Goal: Information Seeking & Learning: Learn about a topic

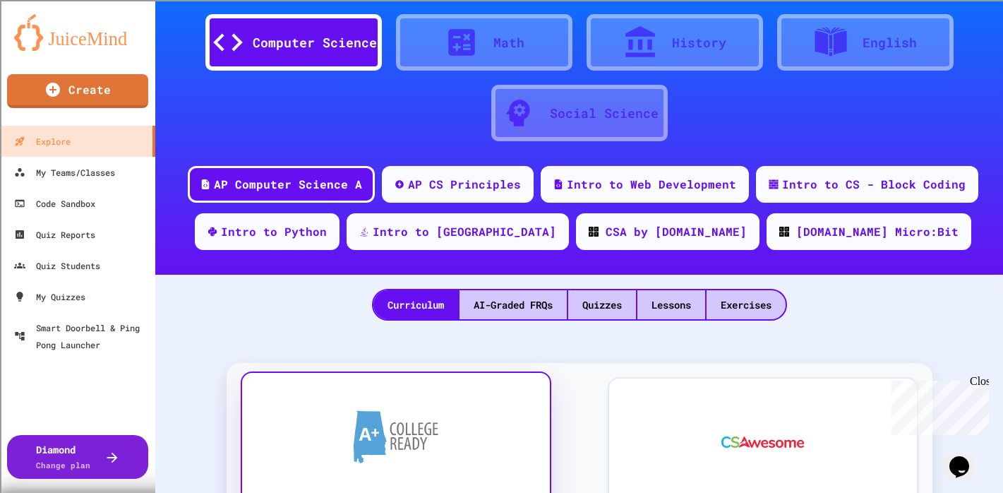
scroll to position [71, 0]
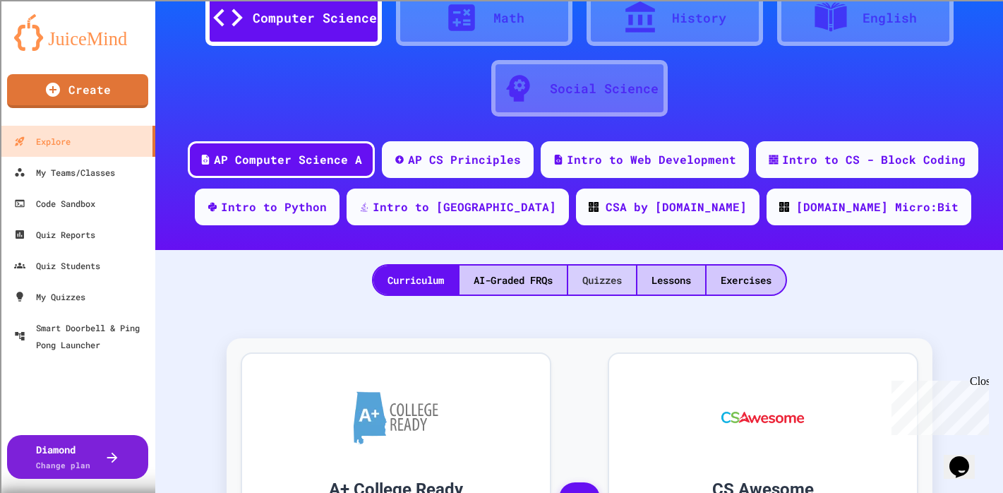
click at [602, 287] on div "Quizzes" at bounding box center [602, 279] width 68 height 29
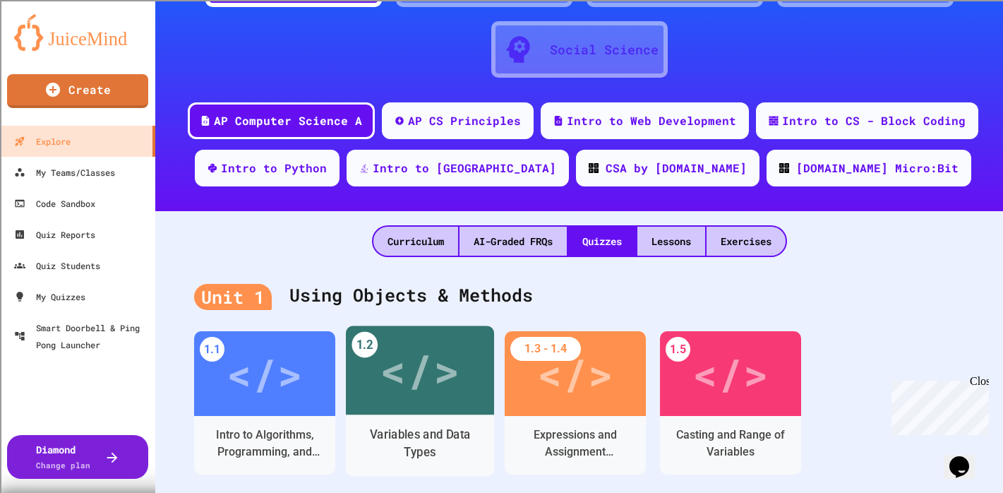
scroll to position [141, 0]
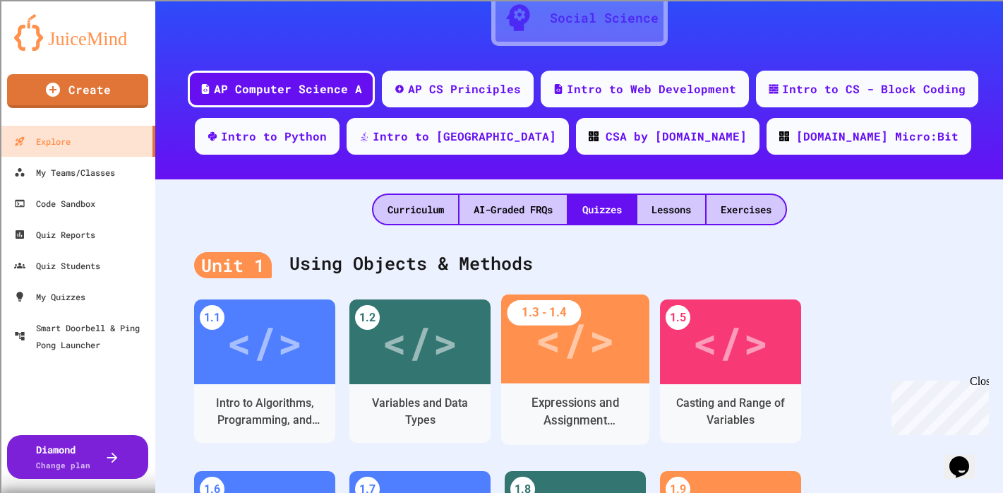
click at [542, 380] on div "</>" at bounding box center [575, 338] width 148 height 89
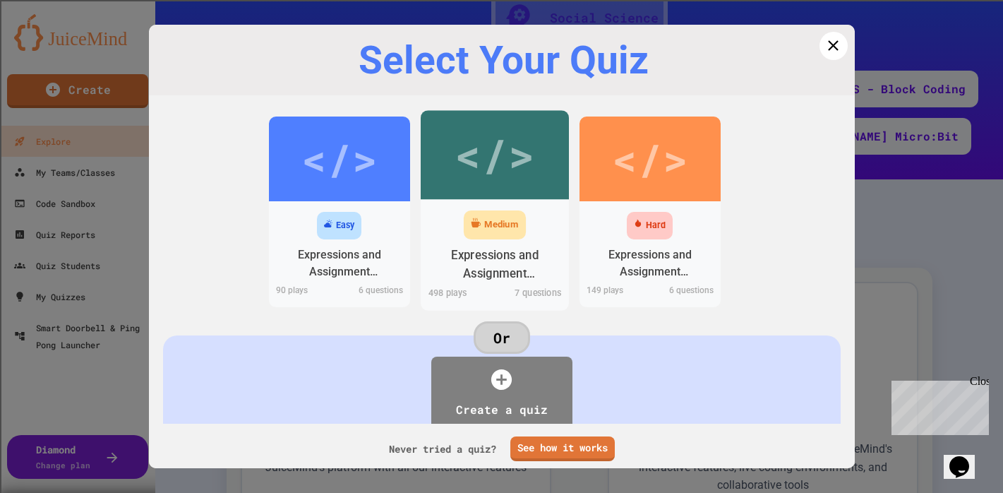
click at [481, 249] on div "Expressions and Assignment Statements" at bounding box center [494, 263] width 126 height 35
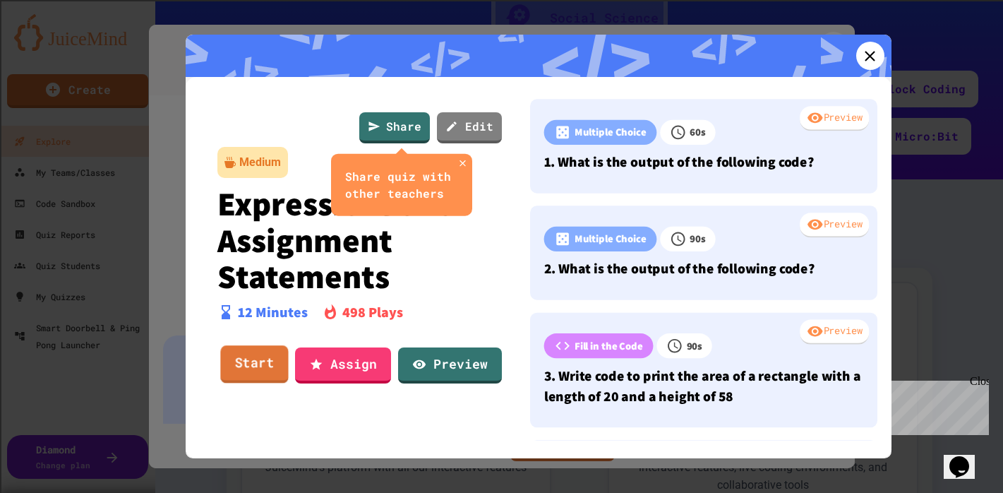
click at [258, 367] on link "Start" at bounding box center [254, 364] width 68 height 38
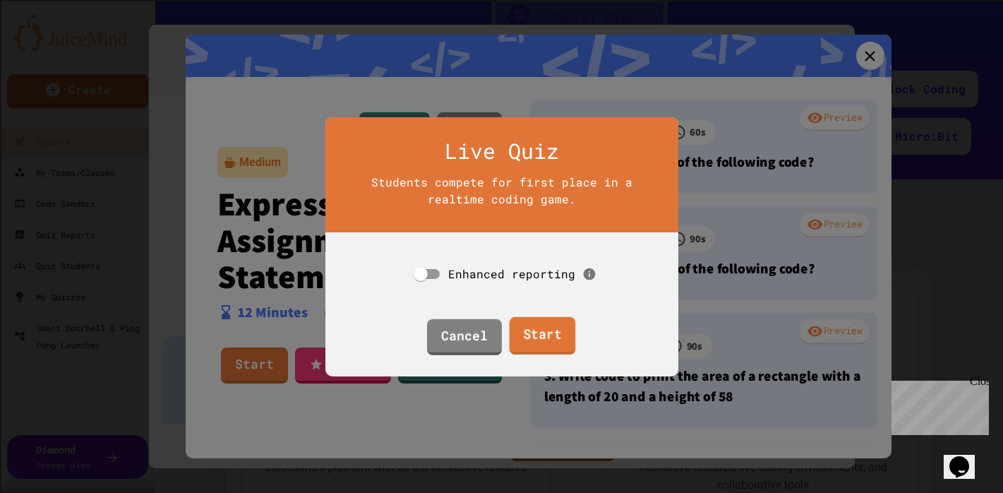
click at [529, 338] on link "Start" at bounding box center [543, 335] width 66 height 38
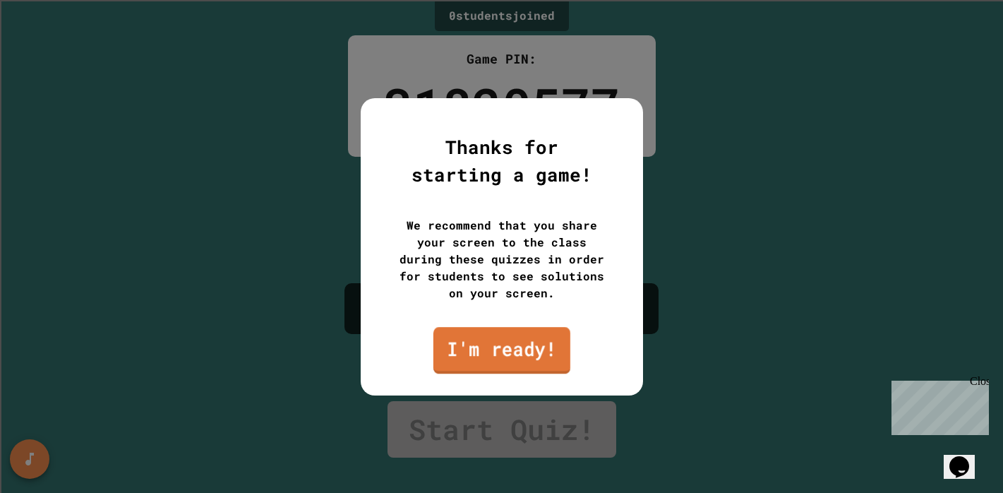
click at [529, 352] on link "I'm ready!" at bounding box center [501, 350] width 137 height 47
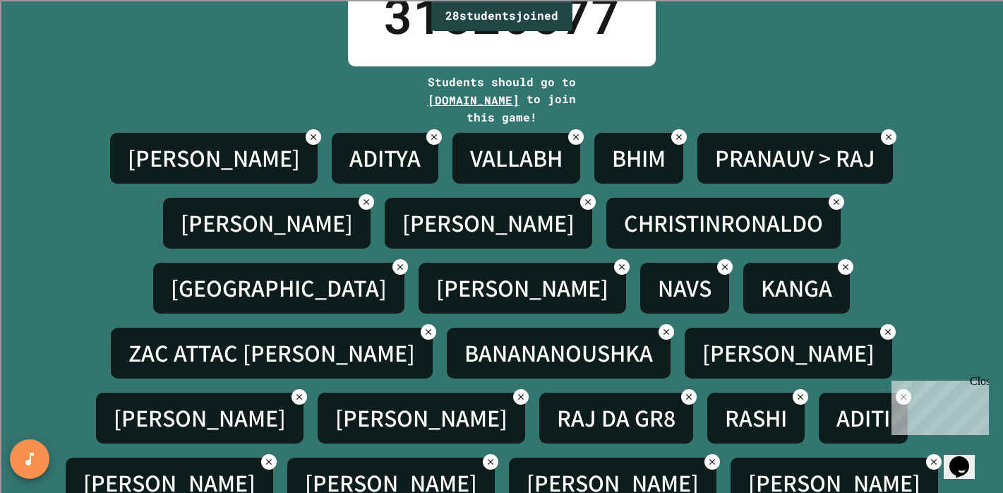
scroll to position [118, 0]
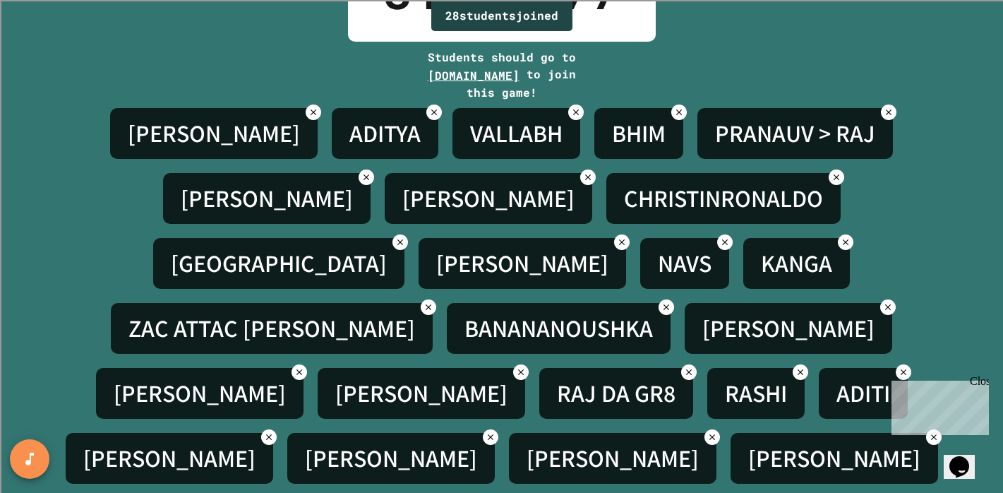
scroll to position [0, 0]
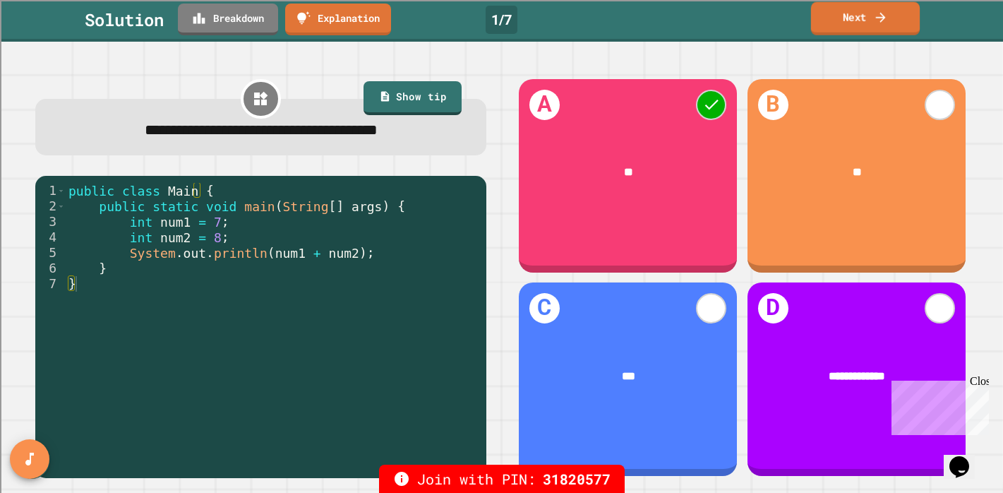
click at [857, 25] on link "Next" at bounding box center [865, 18] width 109 height 33
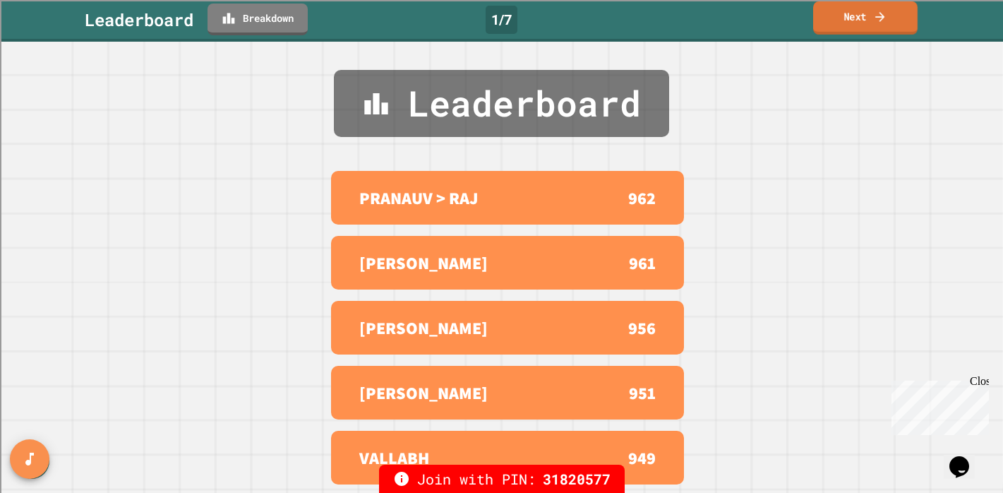
click at [850, 20] on link "Next" at bounding box center [865, 17] width 105 height 33
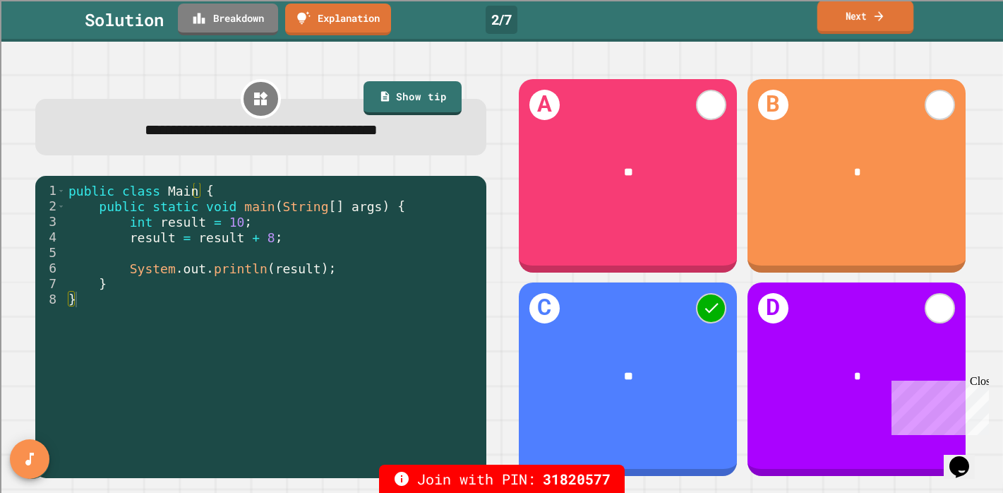
click at [859, 16] on link "Next" at bounding box center [866, 17] width 97 height 33
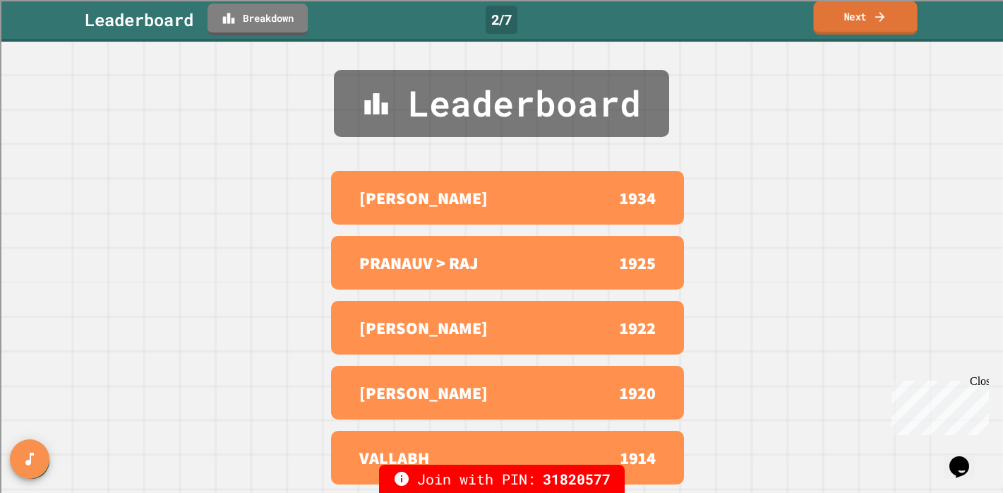
click at [851, 16] on link "Next" at bounding box center [865, 17] width 104 height 33
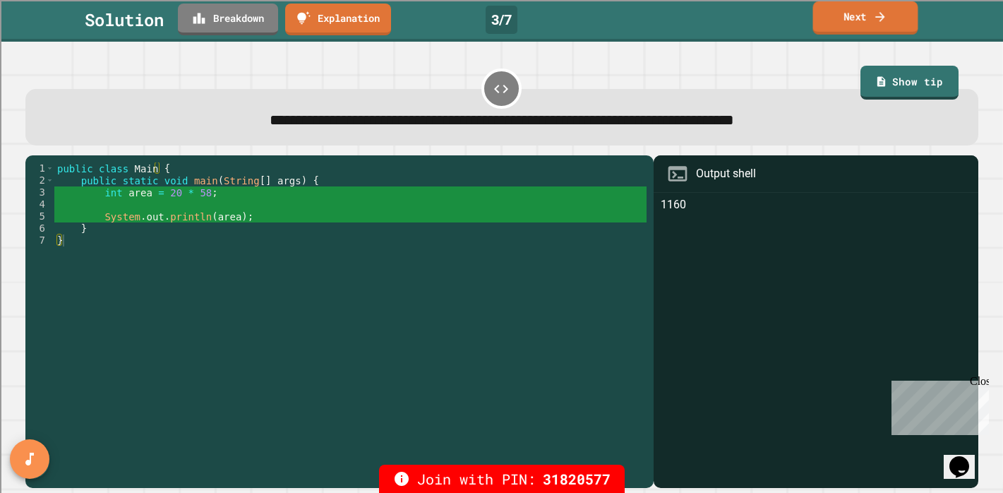
click at [825, 23] on link "Next" at bounding box center [865, 17] width 105 height 33
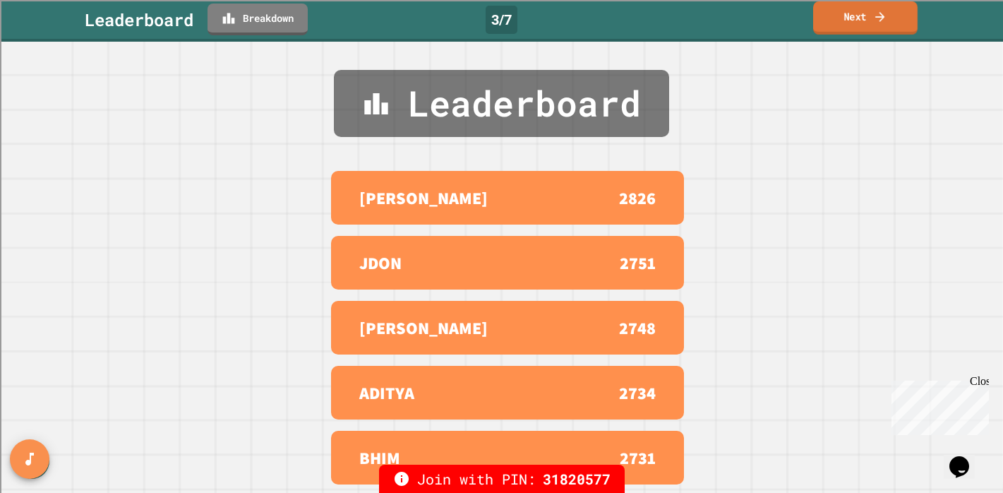
click at [845, 25] on link "Next" at bounding box center [865, 17] width 105 height 33
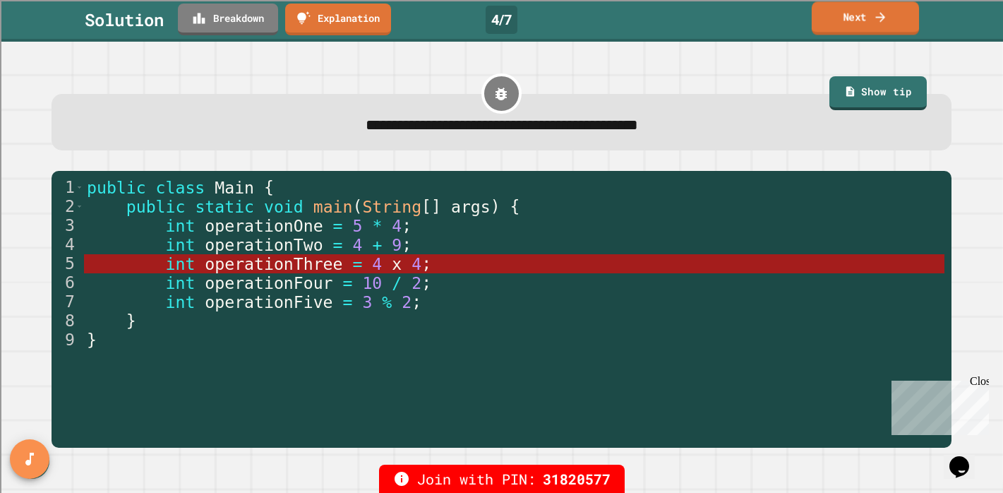
click at [849, 14] on link "Next" at bounding box center [865, 17] width 107 height 33
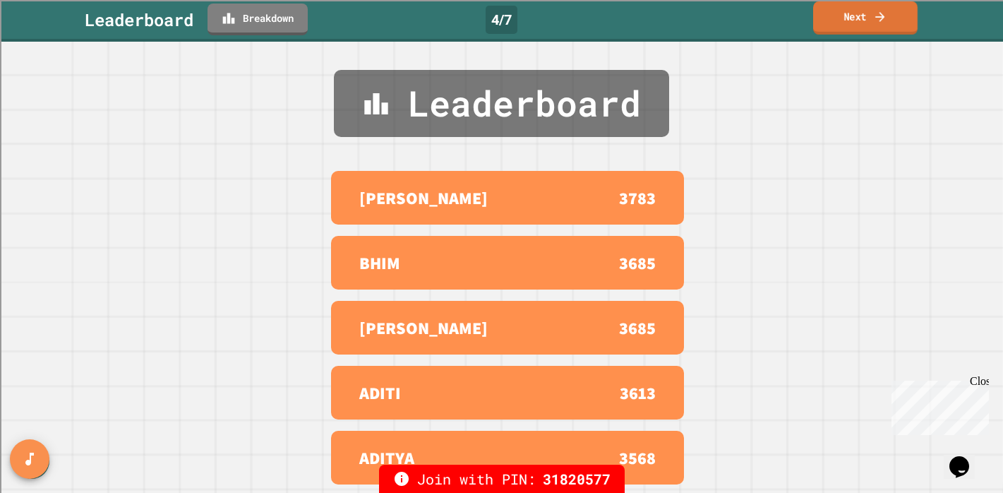
click at [852, 20] on link "Next" at bounding box center [865, 17] width 105 height 33
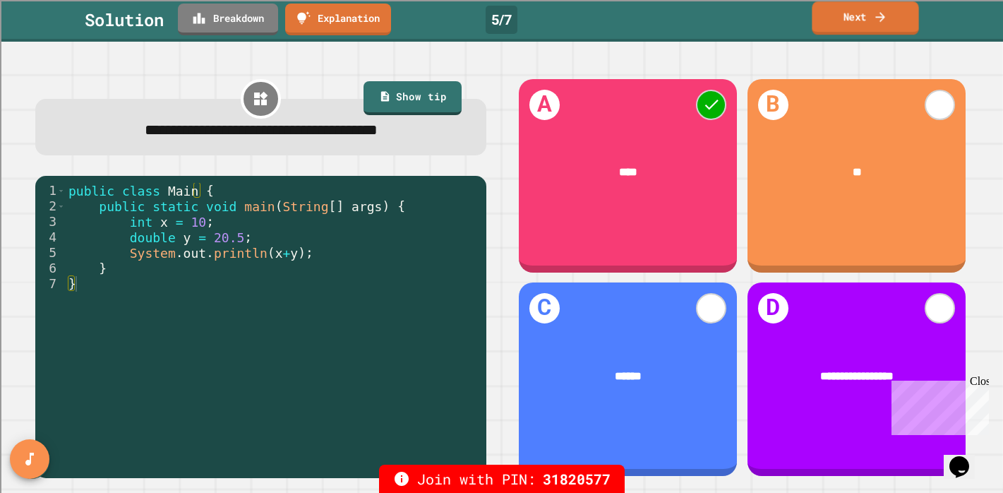
click at [857, 22] on link "Next" at bounding box center [865, 17] width 107 height 33
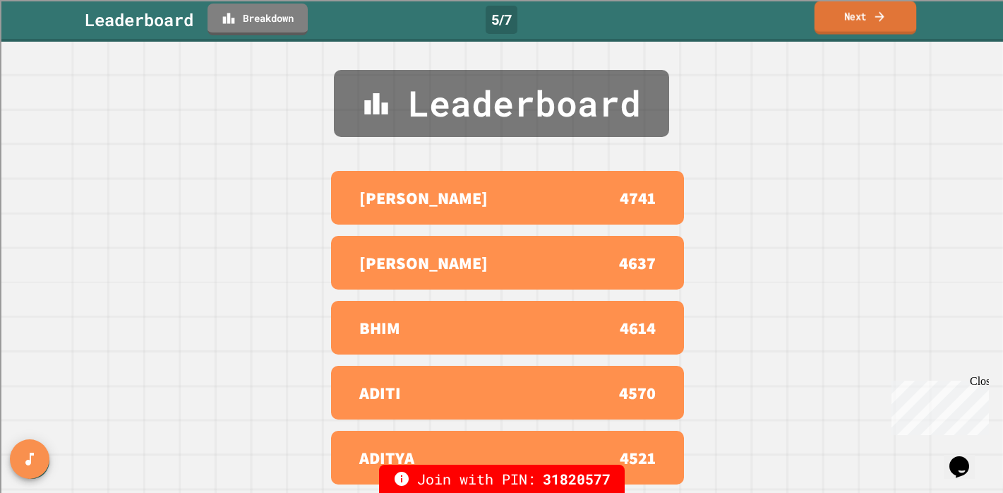
click at [857, 14] on link "Next" at bounding box center [866, 17] width 102 height 33
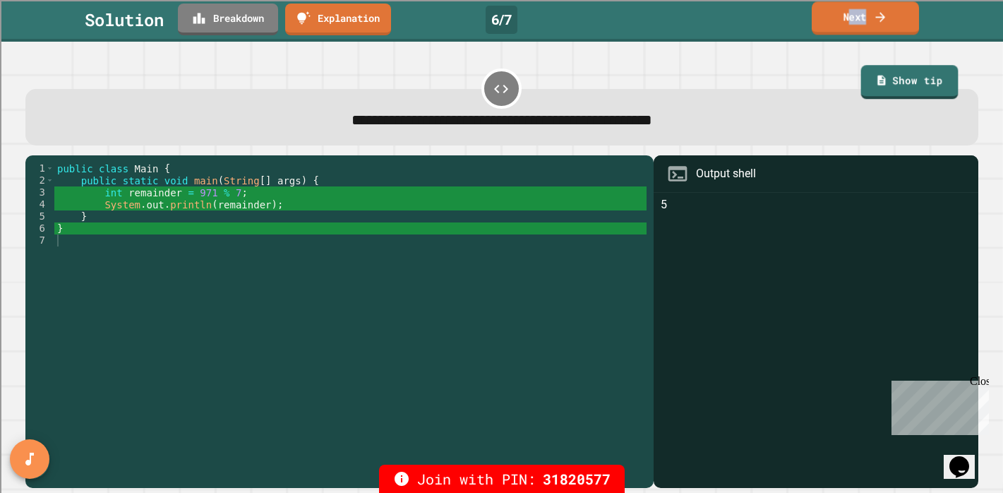
click at [850, 24] on link "Next" at bounding box center [865, 17] width 107 height 33
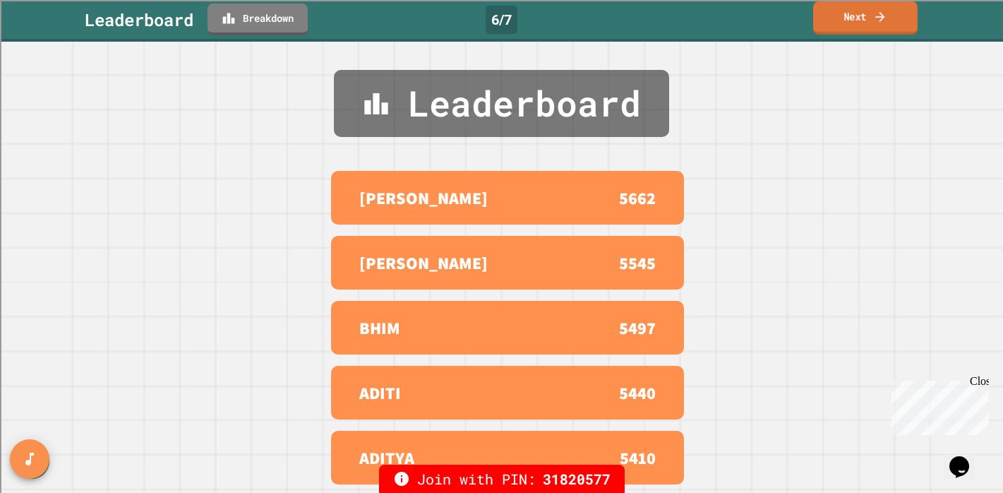
click at [869, 21] on link "Next" at bounding box center [865, 17] width 105 height 33
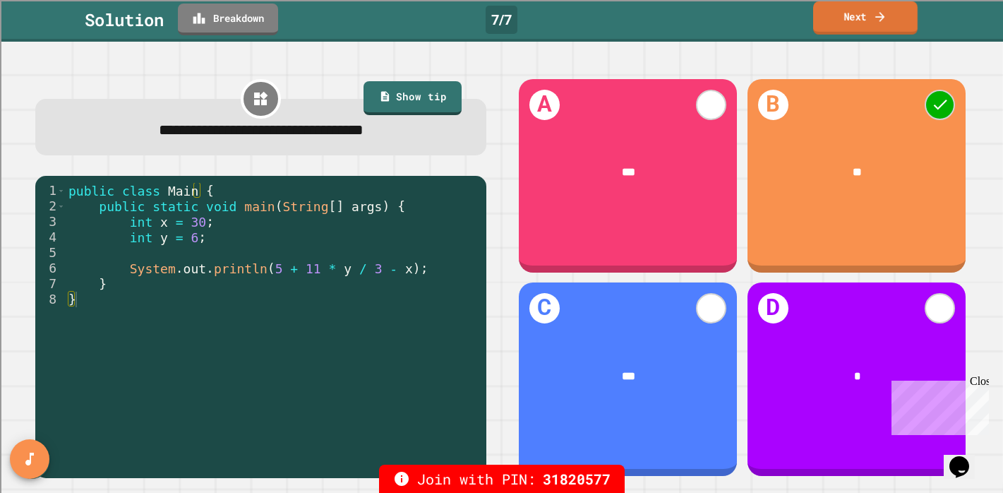
click at [878, 16] on icon at bounding box center [880, 16] width 14 height 15
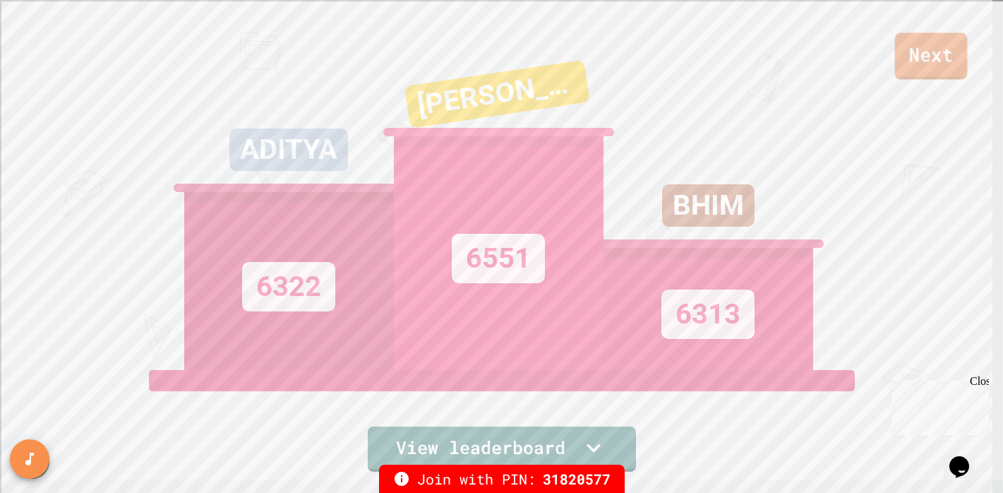
click at [917, 64] on link "Next" at bounding box center [931, 55] width 73 height 47
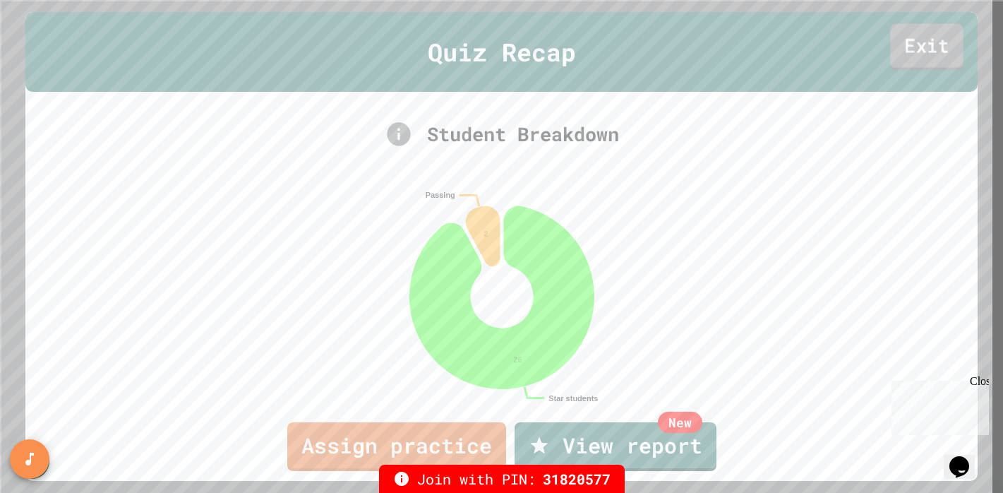
click at [894, 49] on link "Exit" at bounding box center [927, 47] width 73 height 47
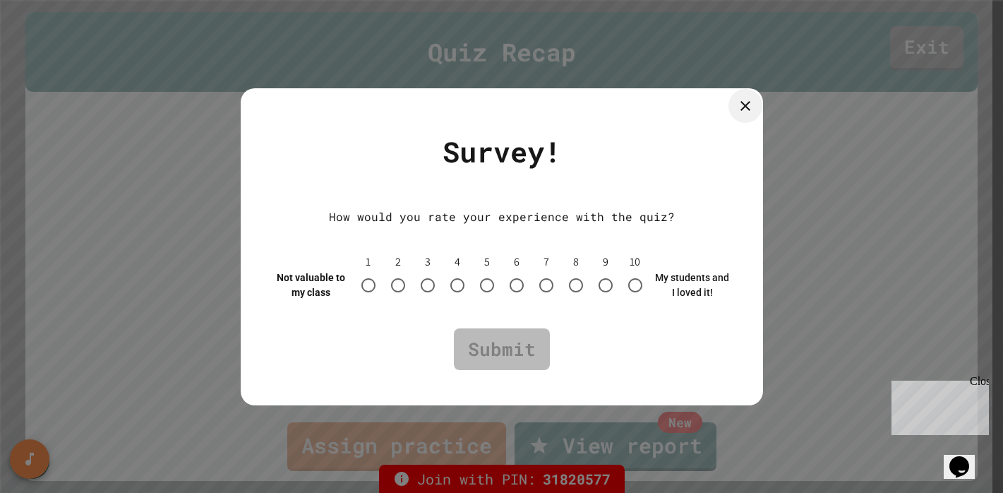
click at [747, 109] on icon at bounding box center [745, 105] width 17 height 17
